Goal: Task Accomplishment & Management: Use online tool/utility

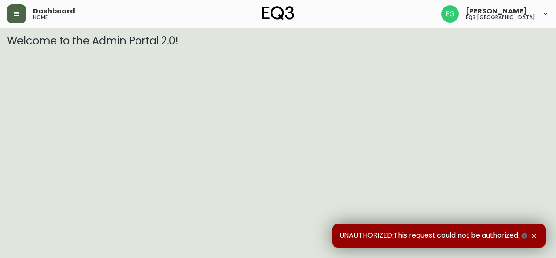
click at [14, 16] on icon "button" at bounding box center [16, 13] width 7 height 7
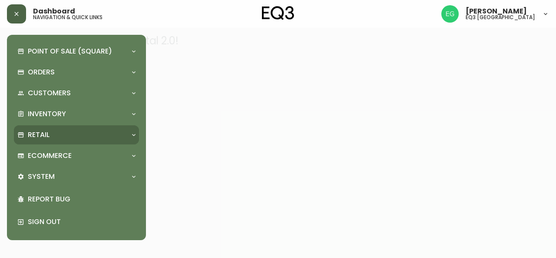
click at [73, 136] on div "Retail" at bounding box center [72, 135] width 110 height 10
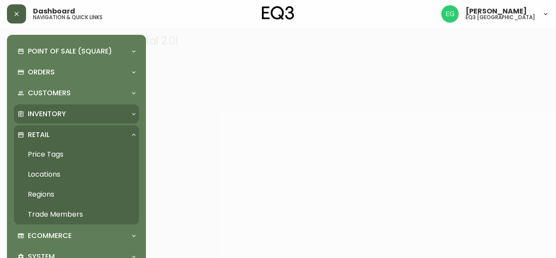
click at [75, 113] on div "Inventory" at bounding box center [72, 114] width 110 height 10
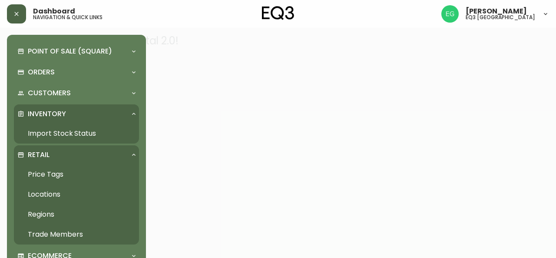
click at [69, 137] on link "Import Stock Status" at bounding box center [76, 133] width 125 height 20
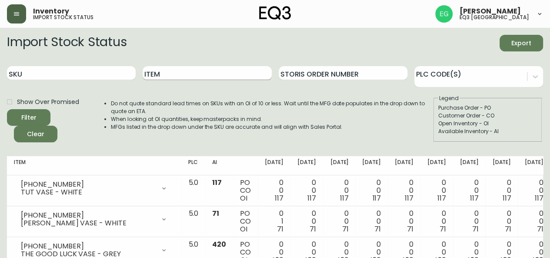
click at [203, 75] on input "Item" at bounding box center [207, 73] width 129 height 14
type input "reclaimed teak"
click at [7, 109] on button "Filter" at bounding box center [28, 117] width 43 height 17
